Goal: Complete application form

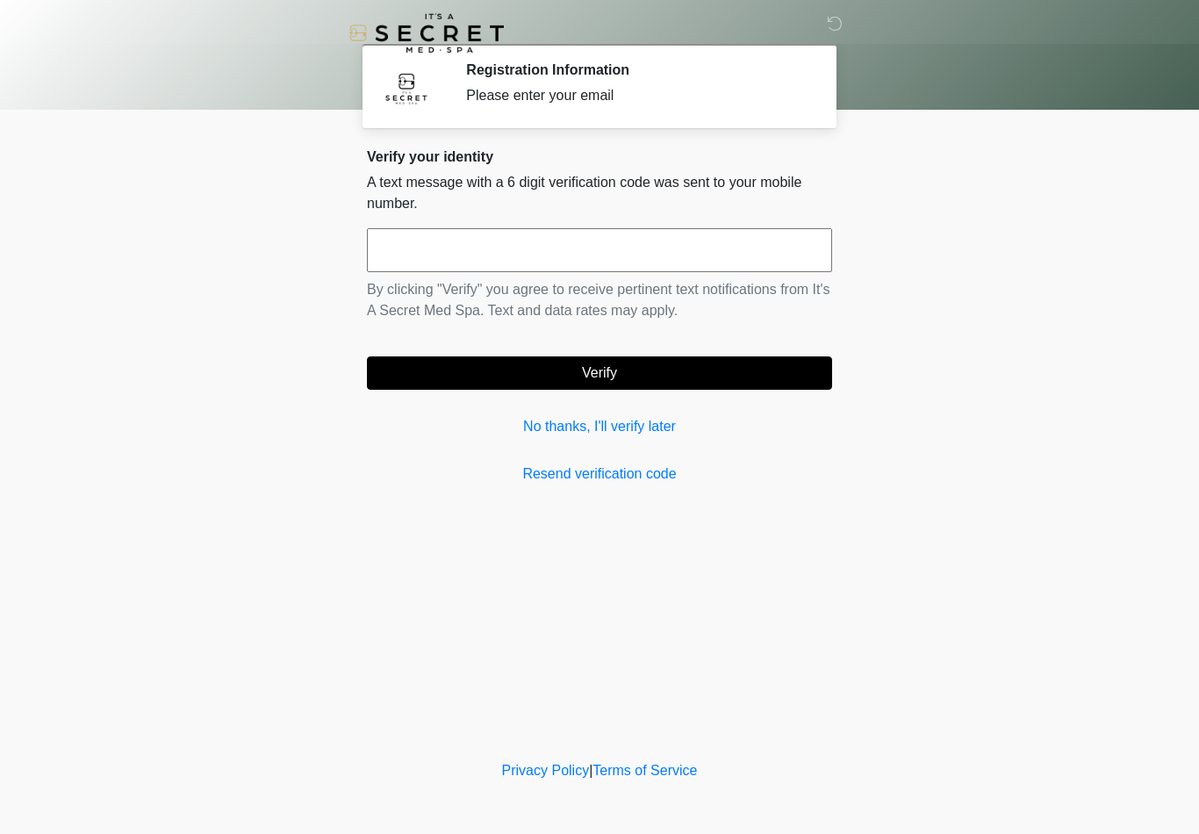
click at [530, 252] on input "text" at bounding box center [599, 250] width 465 height 44
type input "******"
click at [675, 371] on button "Verify" at bounding box center [599, 373] width 465 height 33
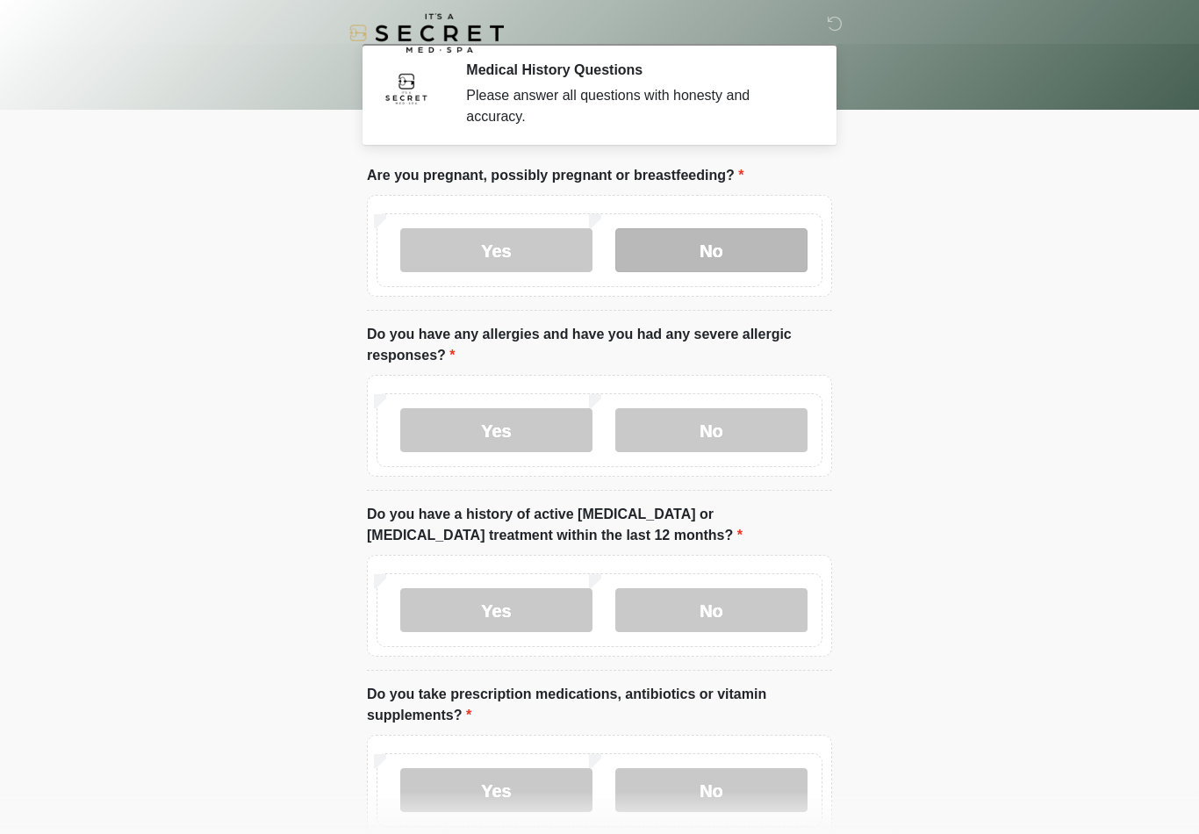
click at [710, 251] on label "No" at bounding box center [712, 250] width 192 height 44
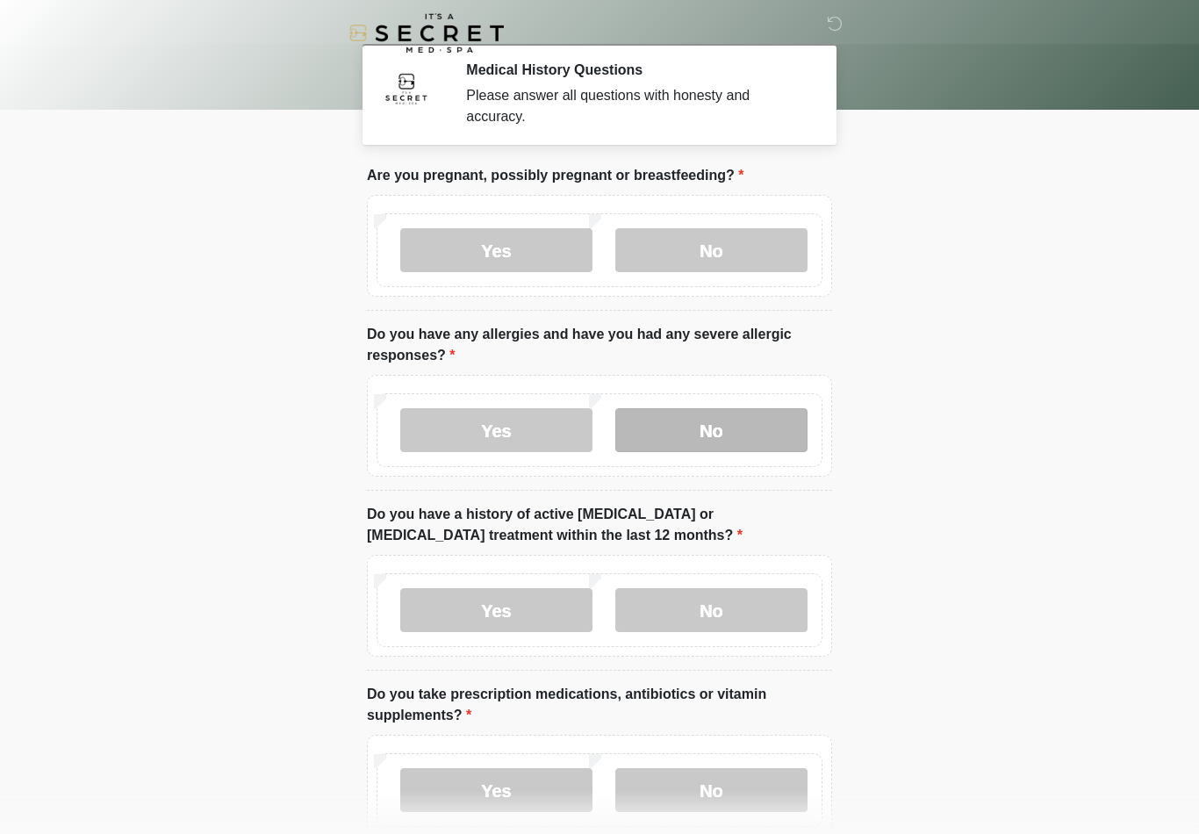
click at [700, 429] on label "No" at bounding box center [712, 430] width 192 height 44
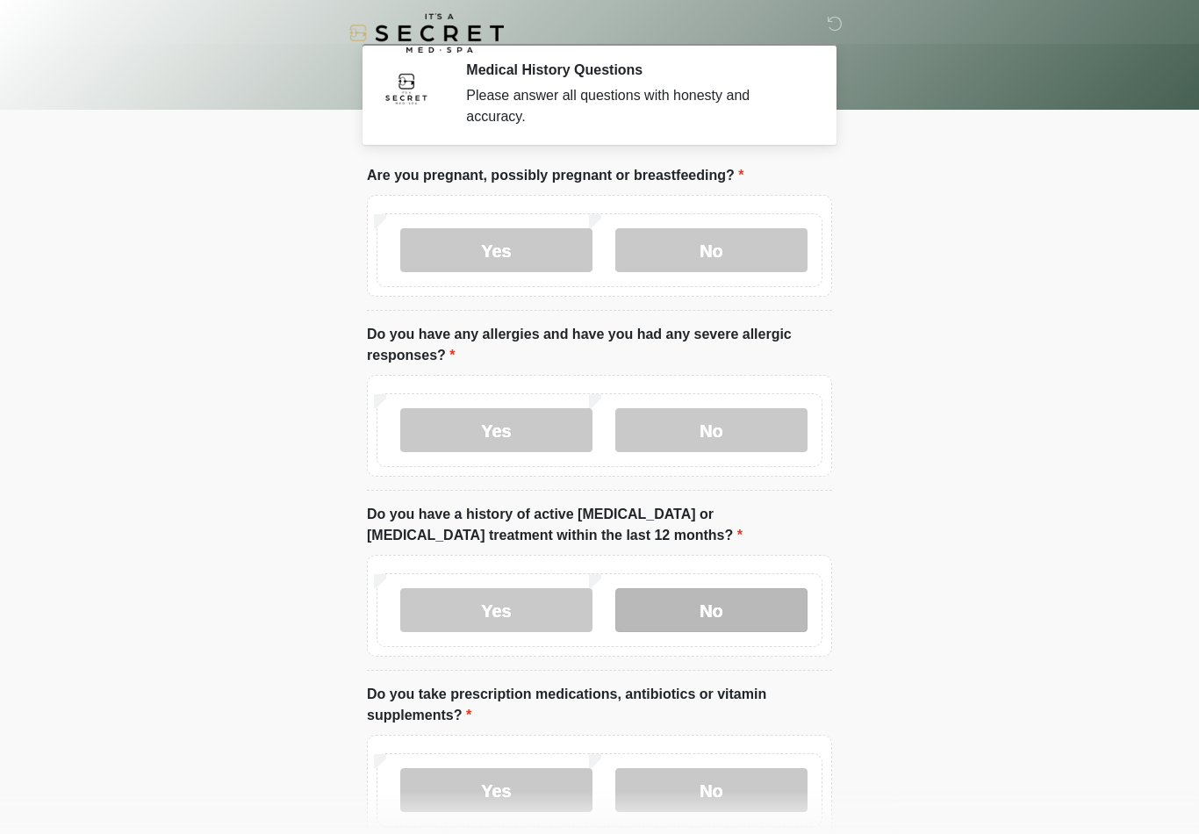
click at [674, 606] on label "No" at bounding box center [712, 610] width 192 height 44
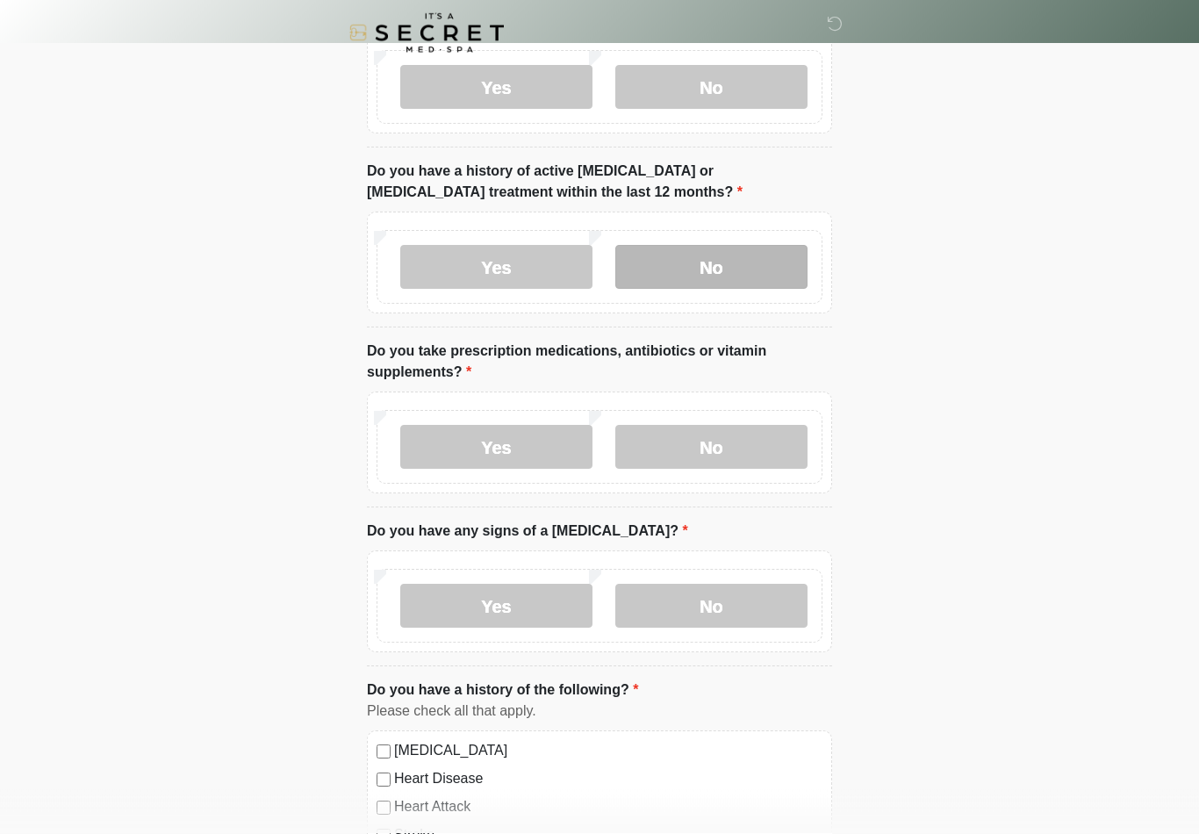
scroll to position [343, 0]
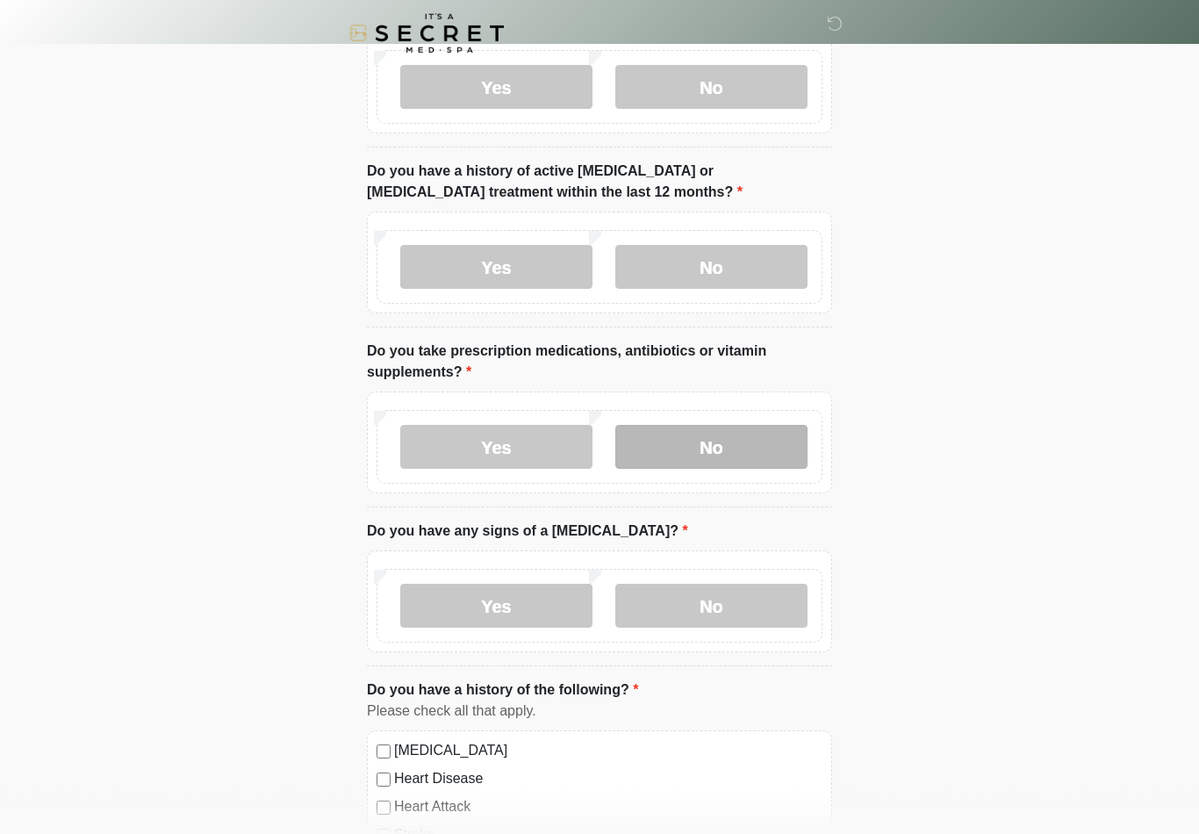
click at [732, 452] on label "No" at bounding box center [712, 447] width 192 height 44
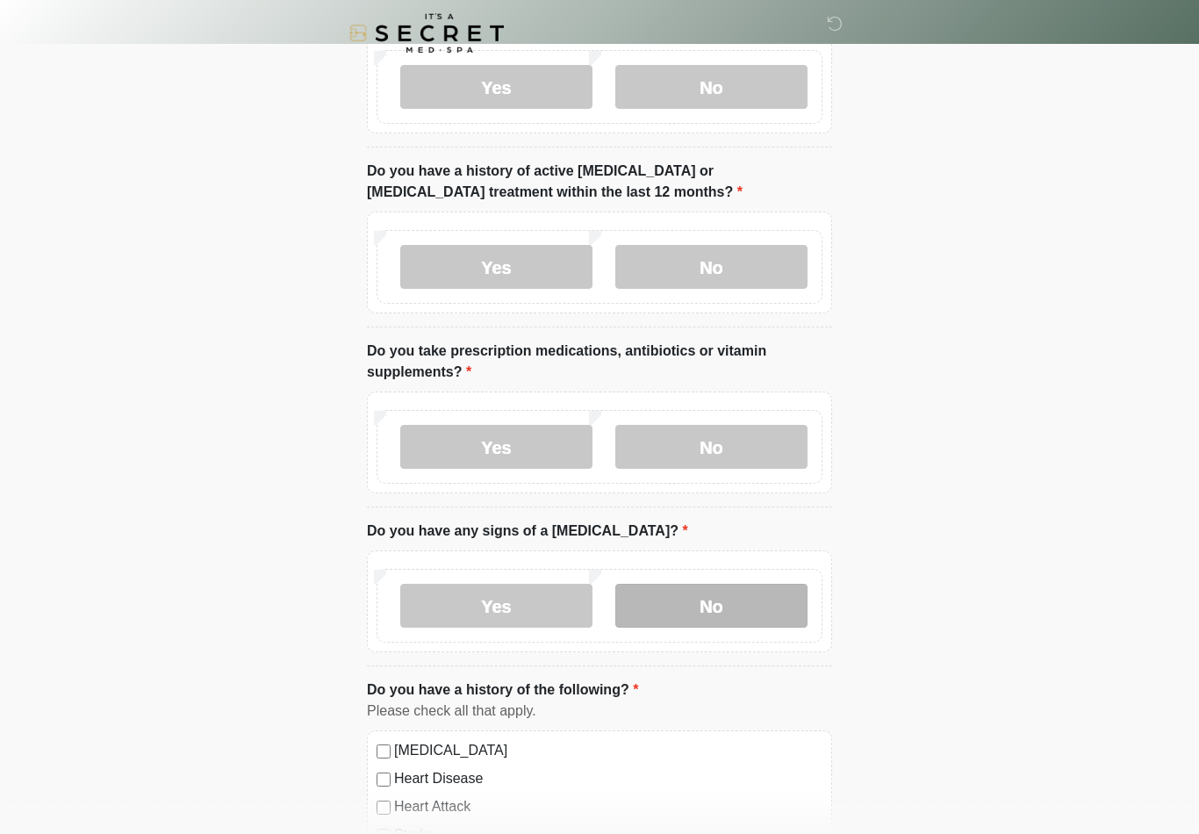
click at [703, 616] on label "No" at bounding box center [712, 606] width 192 height 44
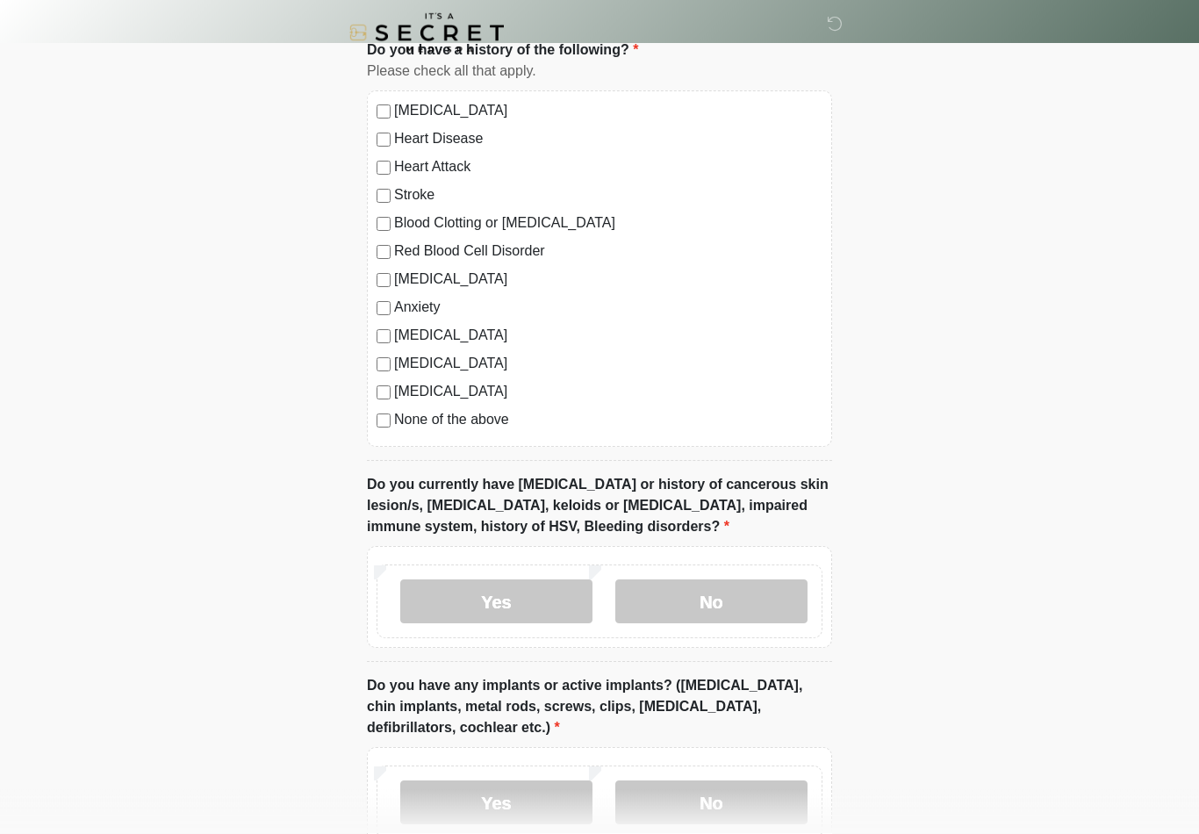
scroll to position [994, 0]
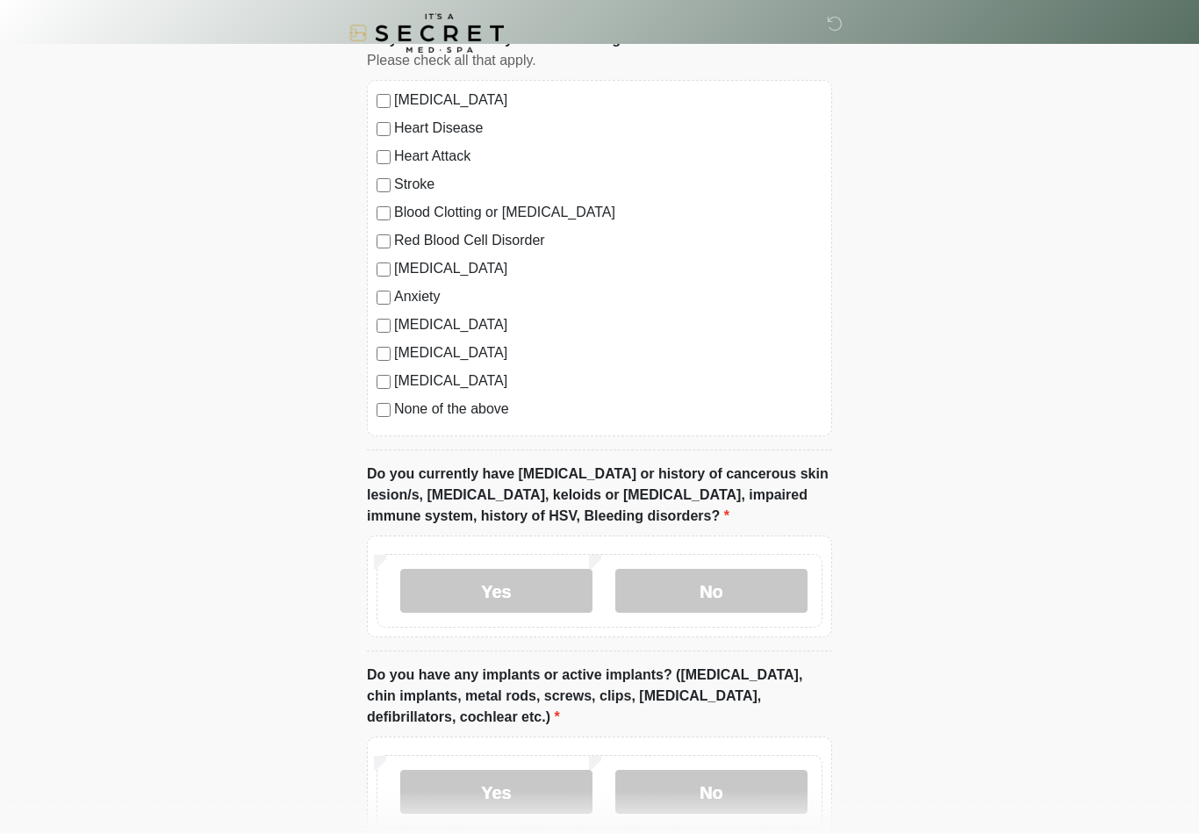
click at [387, 427] on div "[MEDICAL_DATA] Heart Disease Heart Attack Stroke Blood Clotting or [MEDICAL_DAT…" at bounding box center [599, 258] width 465 height 357
click at [731, 590] on label "No" at bounding box center [712, 591] width 192 height 44
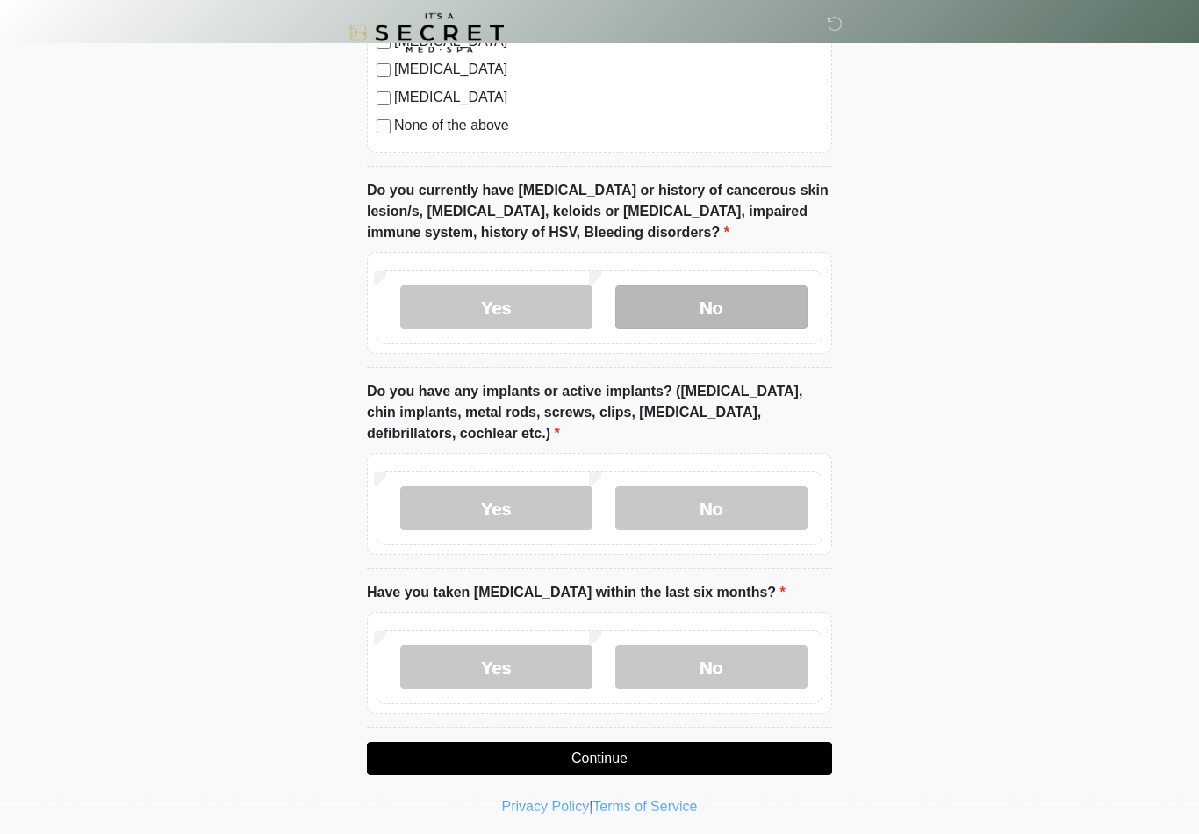
scroll to position [1283, 0]
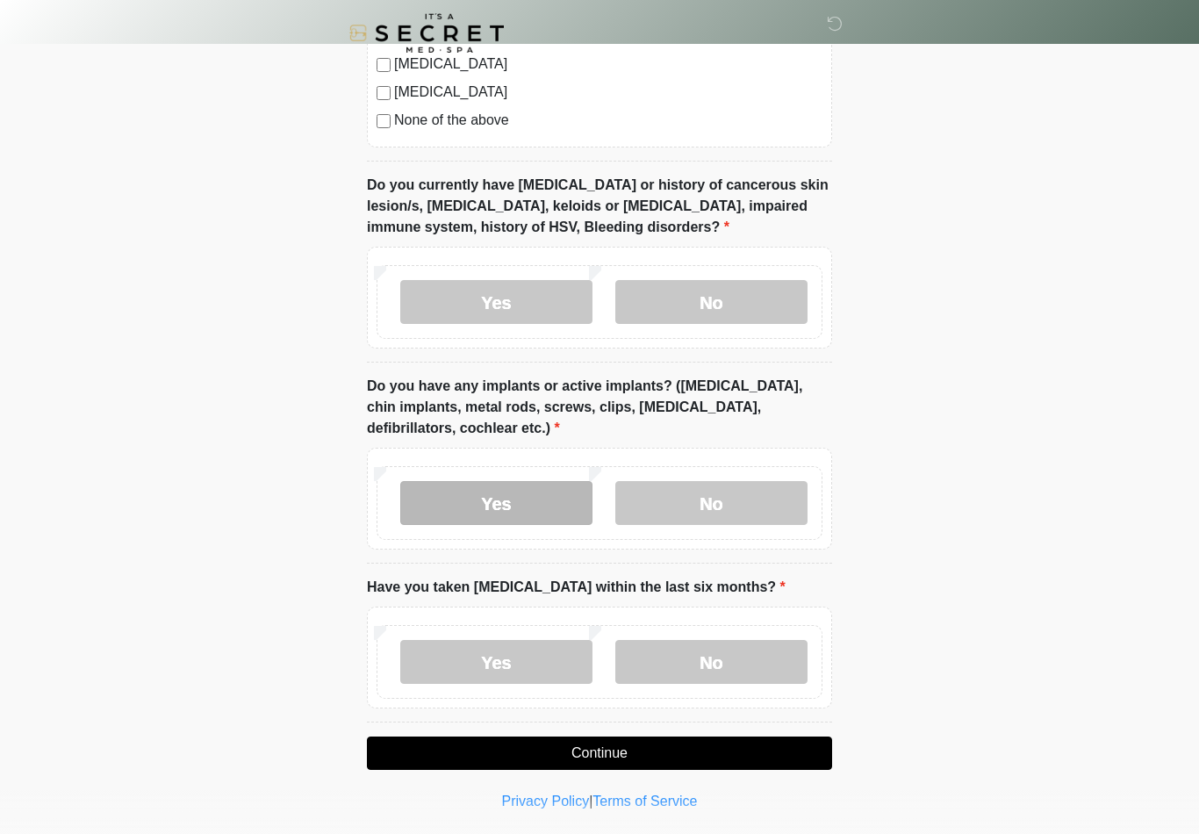
click at [510, 491] on label "Yes" at bounding box center [496, 503] width 192 height 44
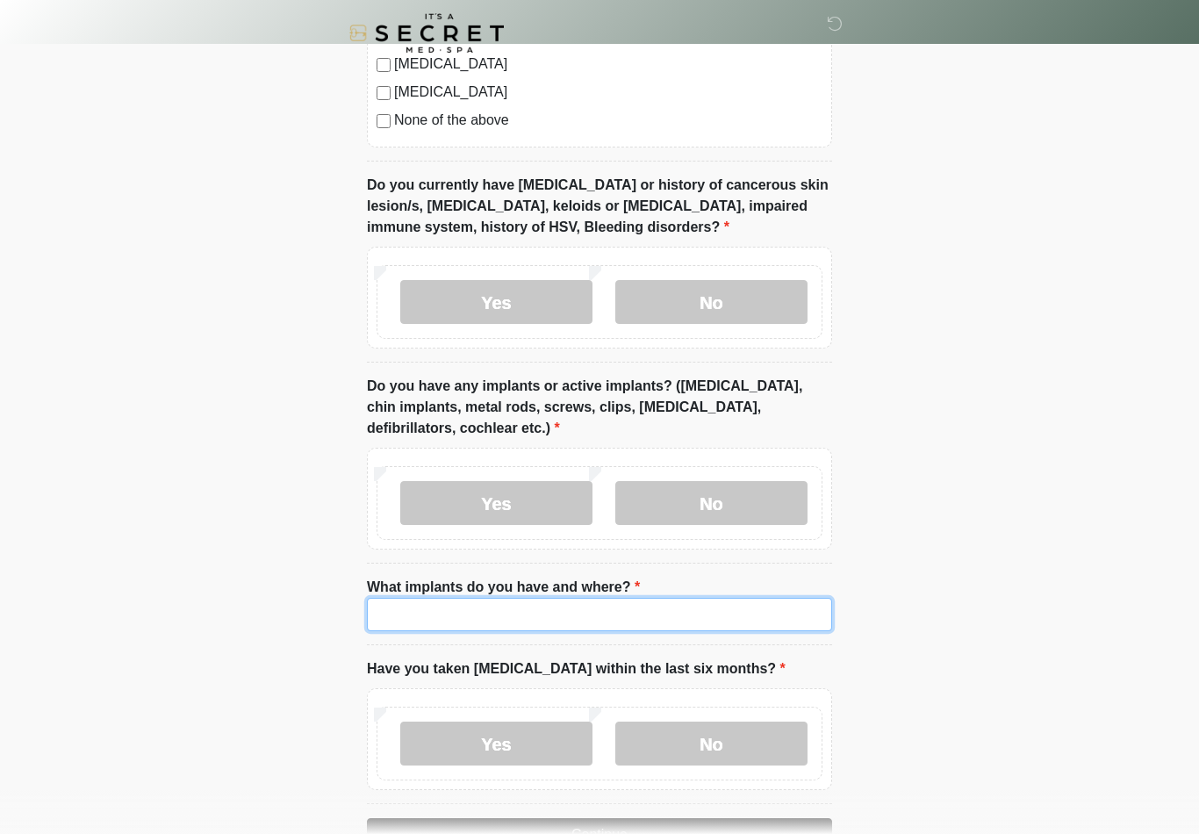
click at [634, 609] on input "What implants do you have and where?" at bounding box center [599, 614] width 465 height 33
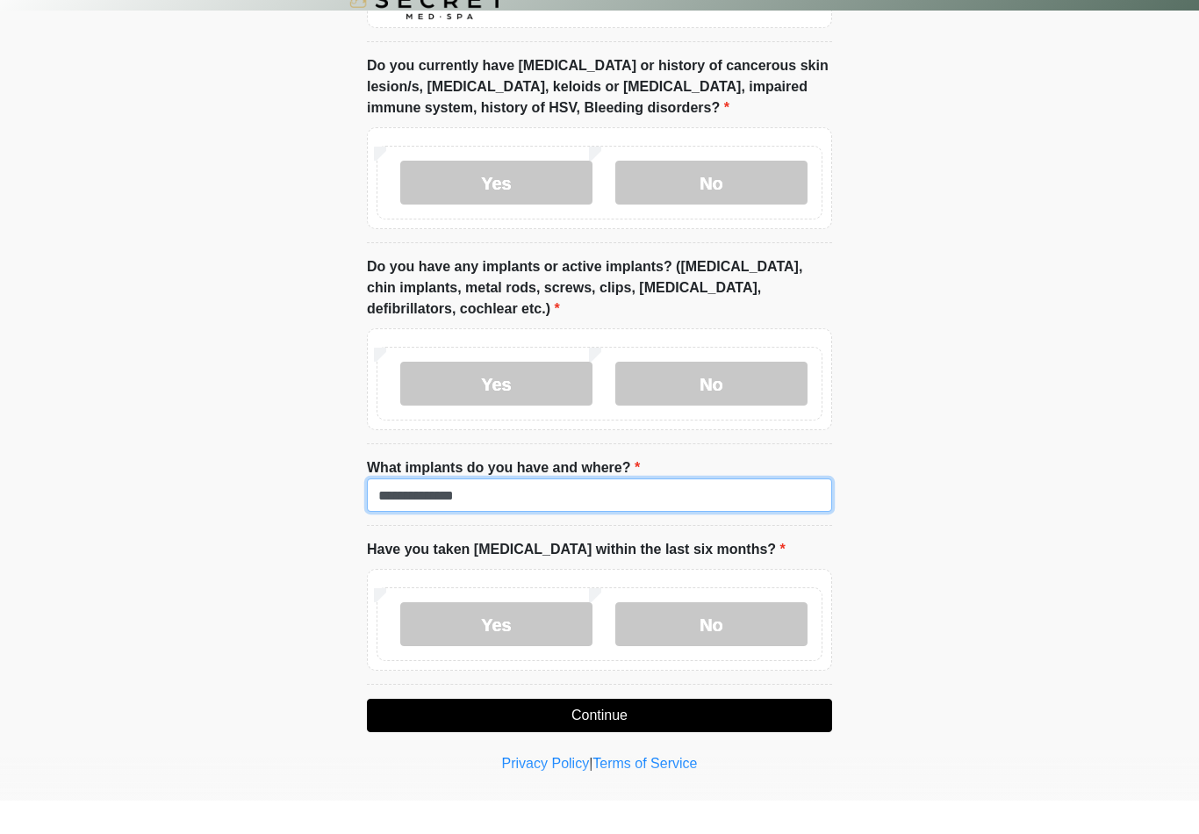
scroll to position [1391, 0]
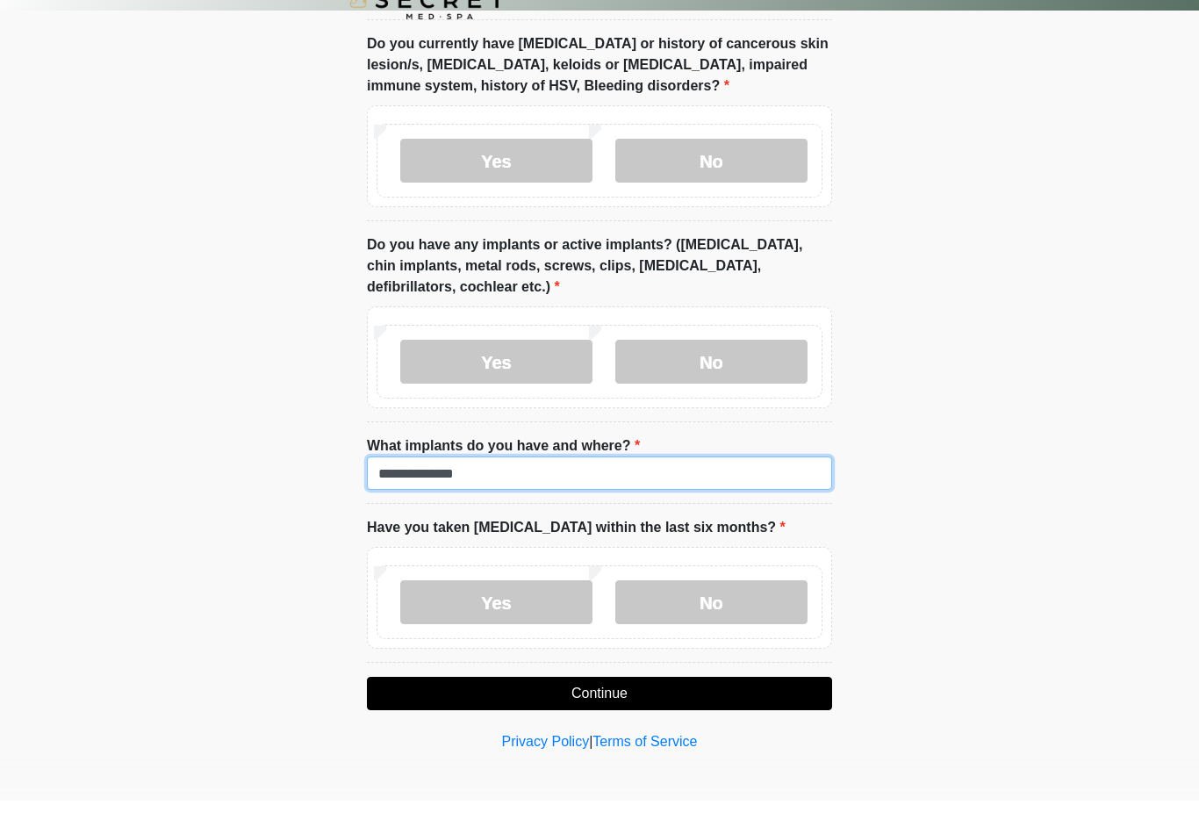
click at [661, 490] on input "**********" at bounding box center [599, 506] width 465 height 33
type input "**********"
click at [530, 551] on label "Have you taken accutane within the last six months?" at bounding box center [576, 561] width 419 height 21
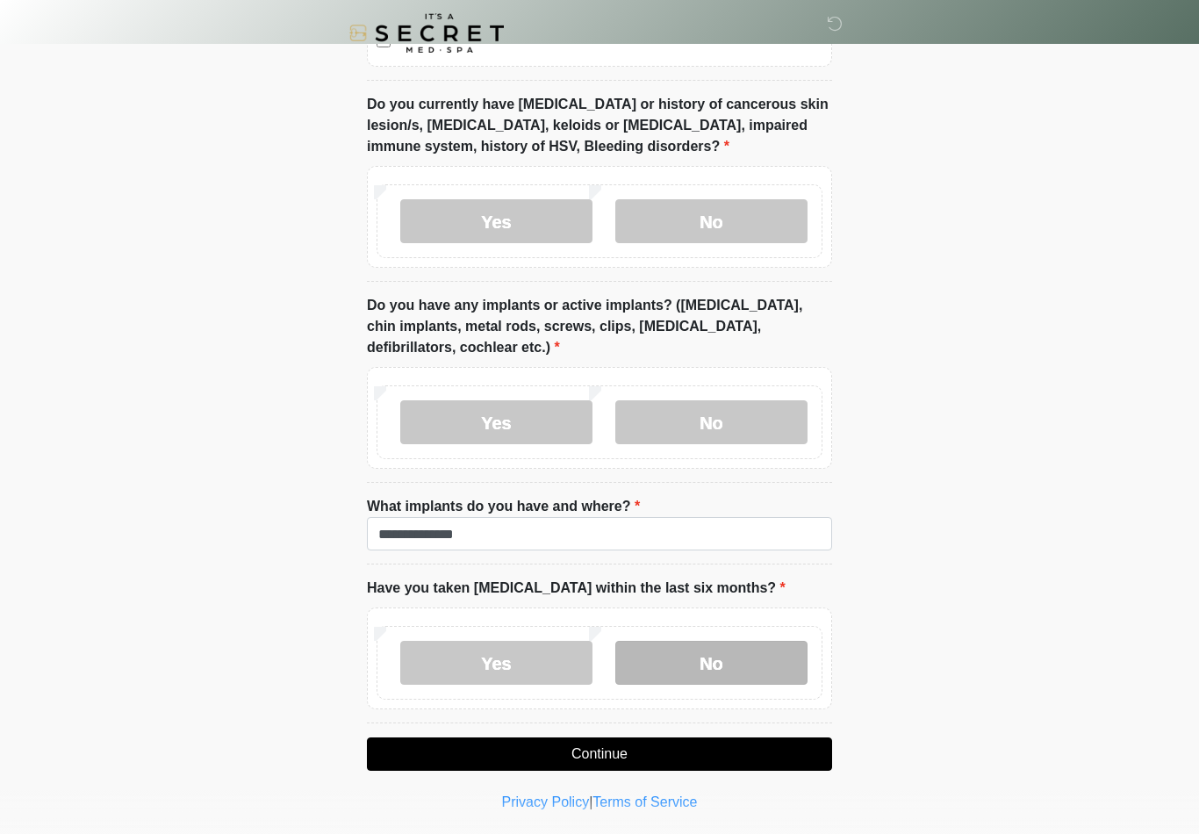
click at [699, 656] on label "No" at bounding box center [712, 663] width 192 height 44
click at [619, 750] on button "Continue" at bounding box center [599, 754] width 465 height 33
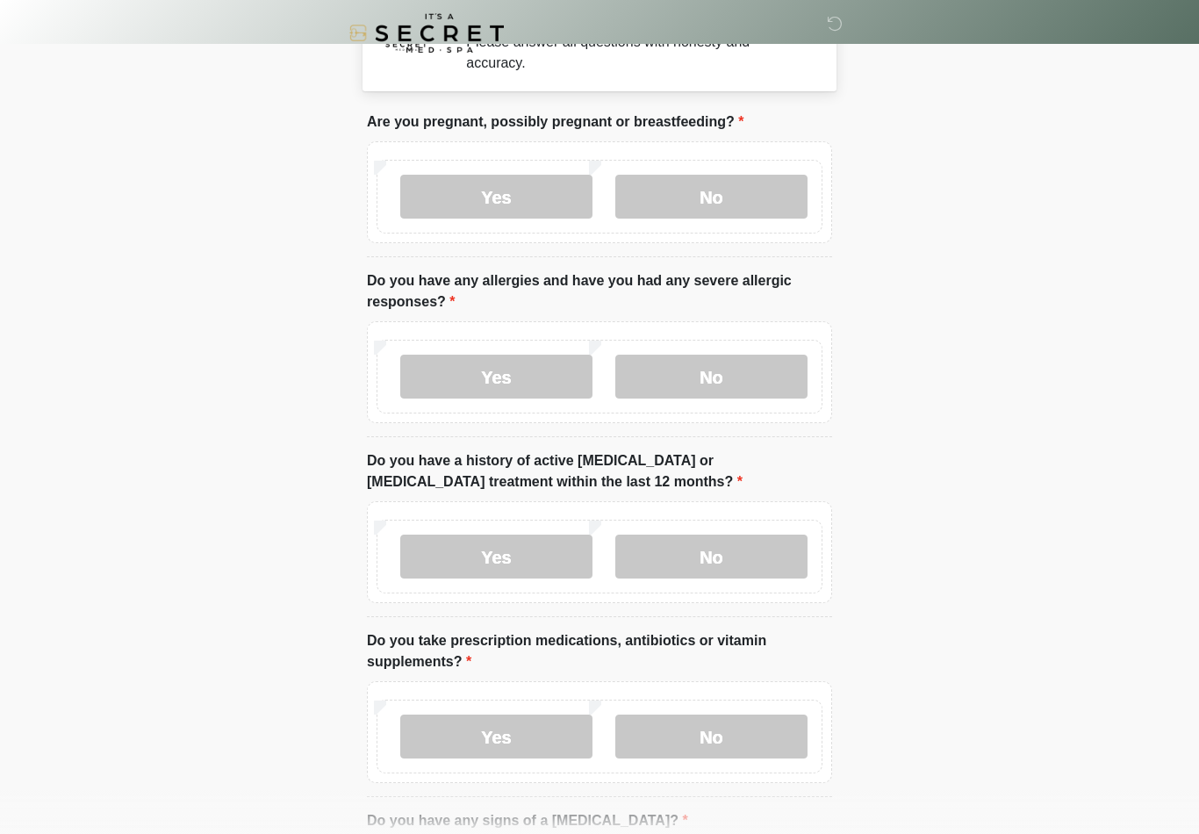
scroll to position [0, 0]
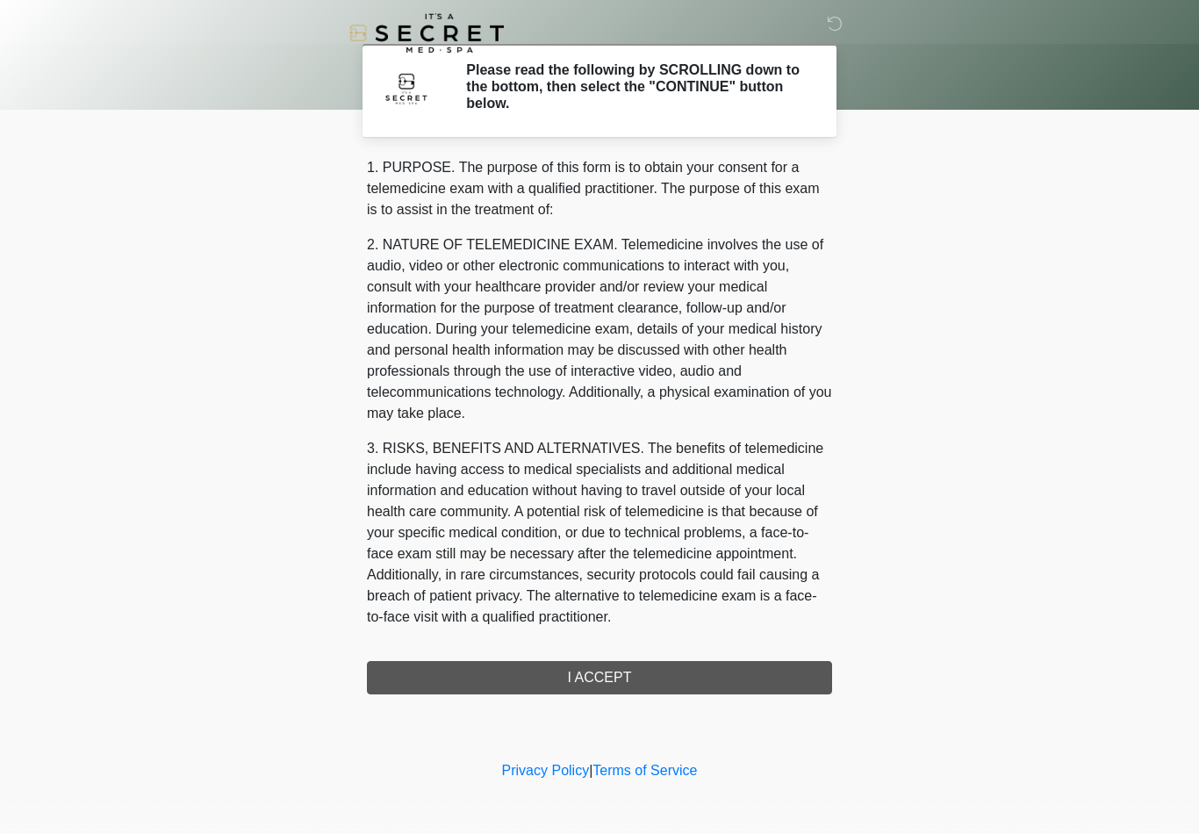
click at [592, 672] on div "1. PURPOSE. The purpose of this form is to obtain your consent for a telemedici…" at bounding box center [599, 425] width 465 height 537
click at [583, 672] on div "1. PURPOSE. The purpose of this form is to obtain your consent for a telemedici…" at bounding box center [599, 425] width 465 height 537
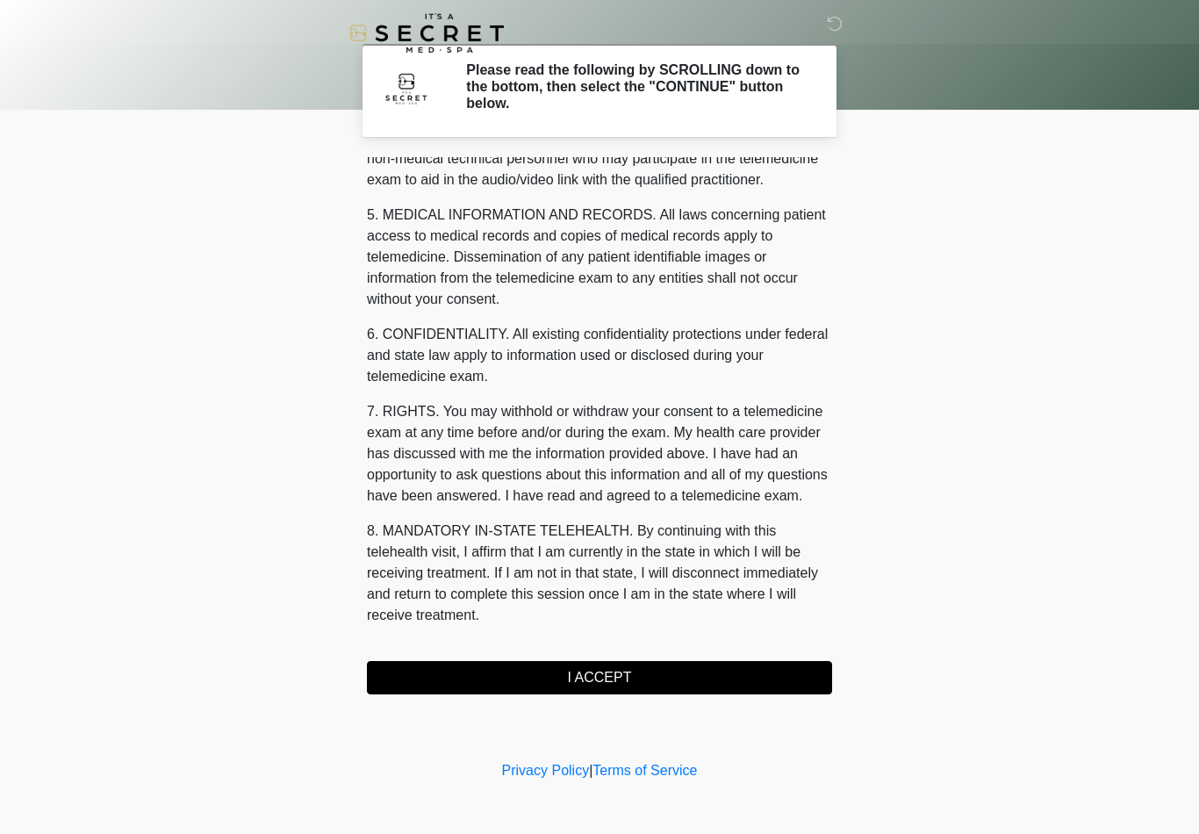
scroll to position [536, 0]
click at [608, 672] on button "I ACCEPT" at bounding box center [599, 677] width 465 height 33
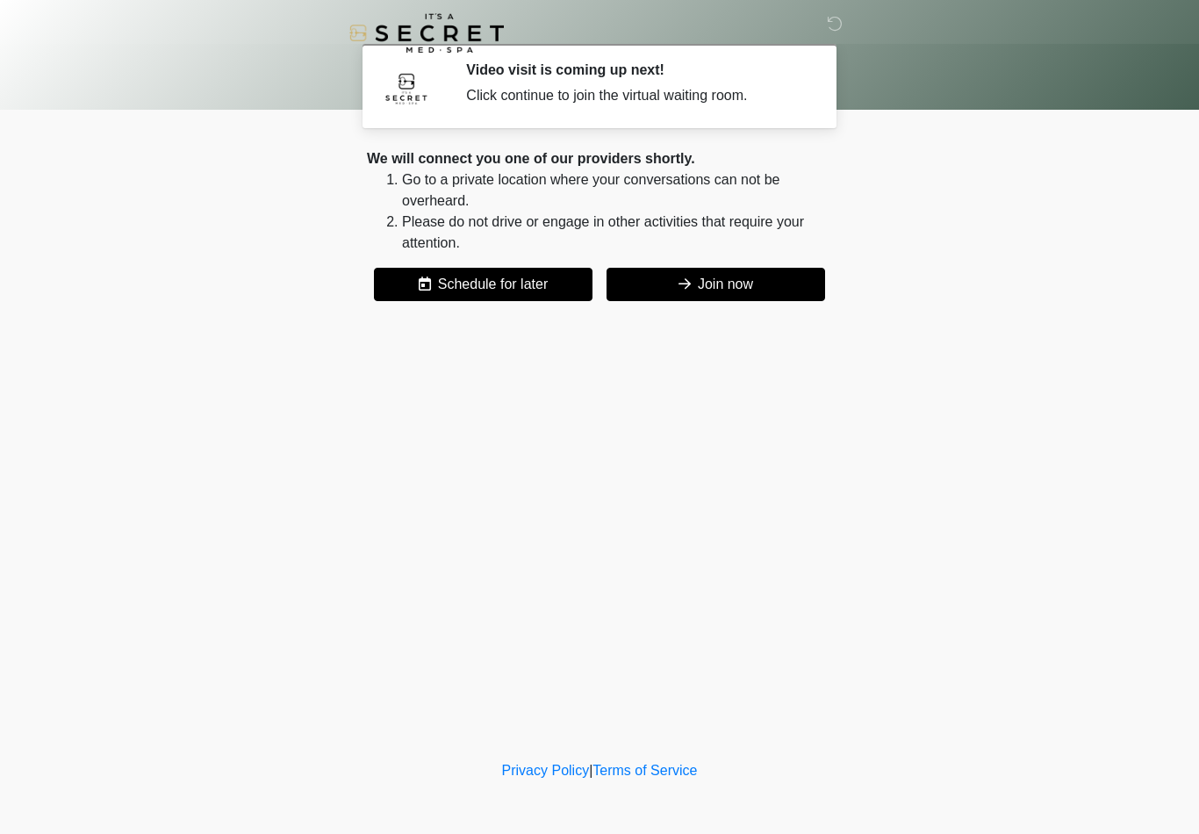
click at [687, 278] on icon at bounding box center [685, 284] width 12 height 14
click at [706, 292] on button "Join now" at bounding box center [716, 284] width 219 height 33
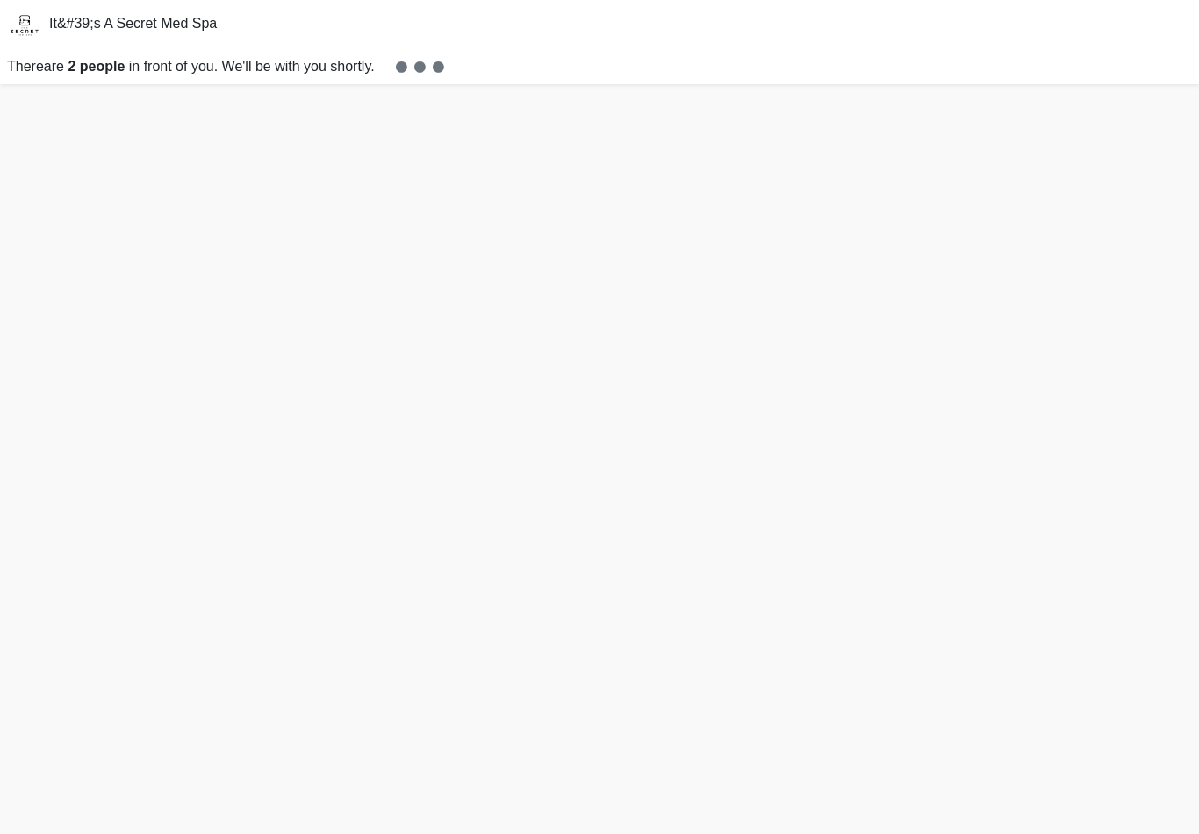
click at [0, 0] on html "It&#39;s A Secret Med Spa There are 2 people in front of you. We'll be with you…" at bounding box center [599, 417] width 1199 height 834
click at [0, 0] on html "It&#39;s A Secret Med Spa" at bounding box center [599, 417] width 1199 height 834
